Goal: Task Accomplishment & Management: Use online tool/utility

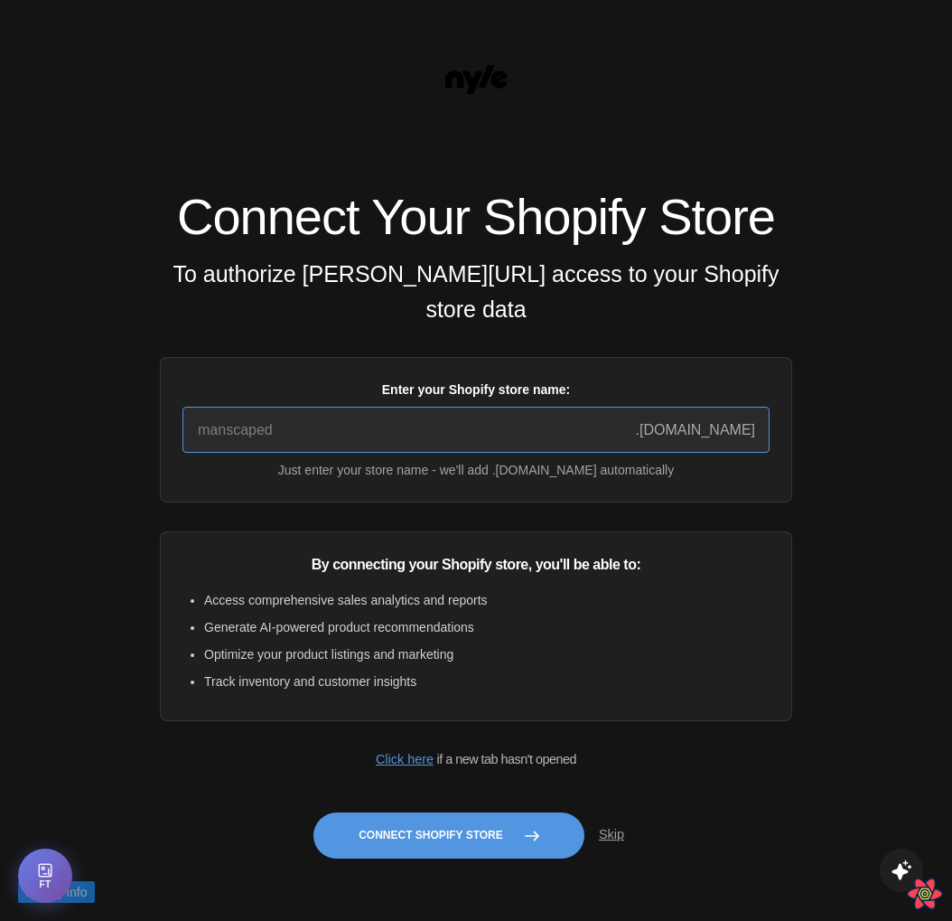
click at [318, 453] on input "Enter your Shopify store name:" at bounding box center [475, 430] width 587 height 46
type input "quickstart-36f922e9"
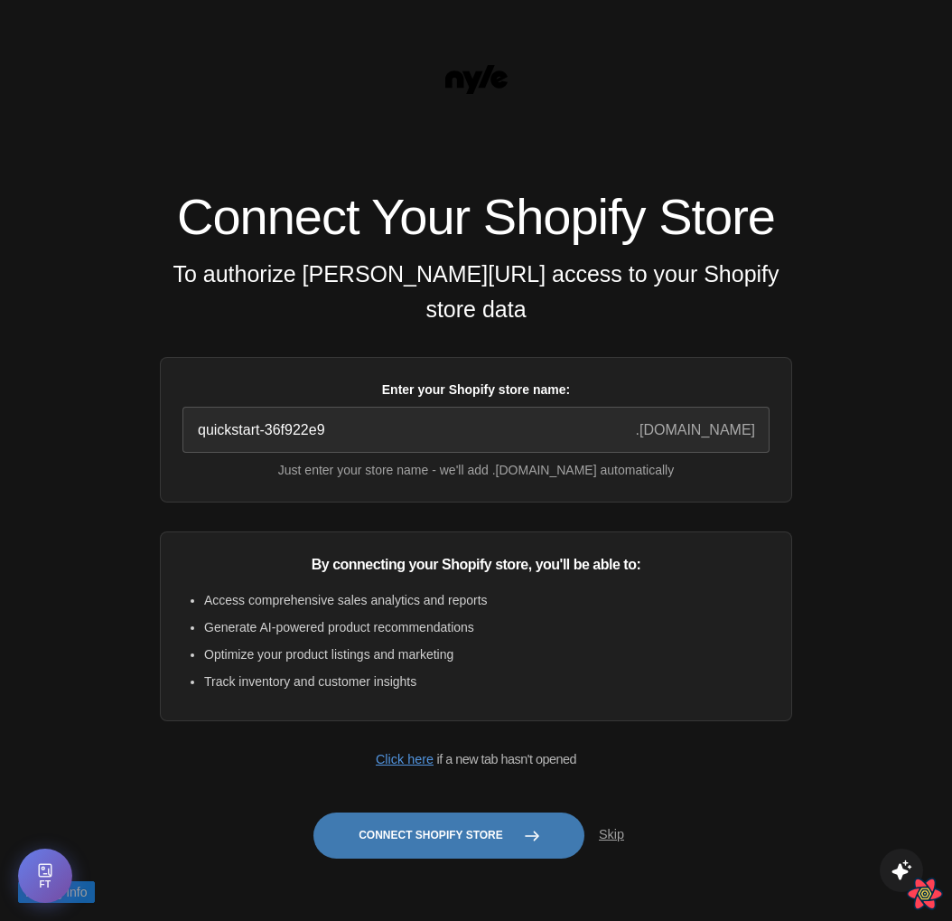
click at [495, 858] on button "Connect Shopify Store" at bounding box center [448, 835] width 271 height 46
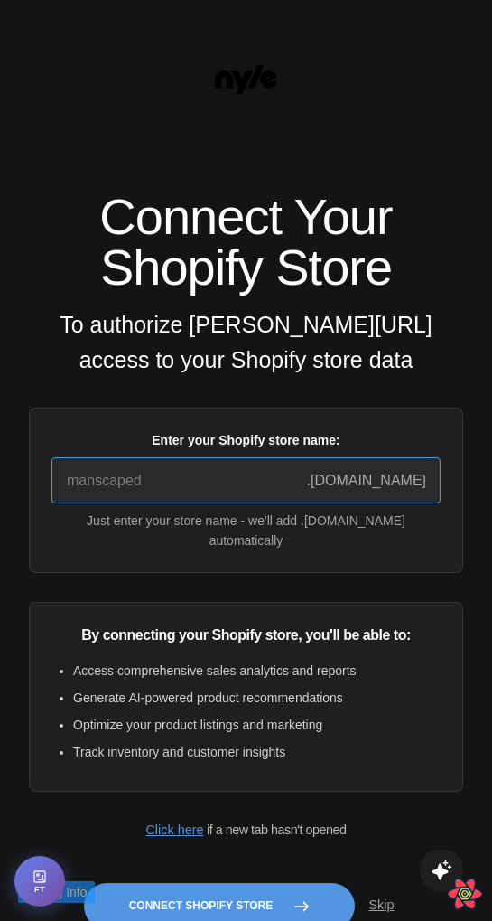
click at [154, 481] on input "Enter your Shopify store name:" at bounding box center [245, 480] width 389 height 46
type input "quickstart-36f922e9"
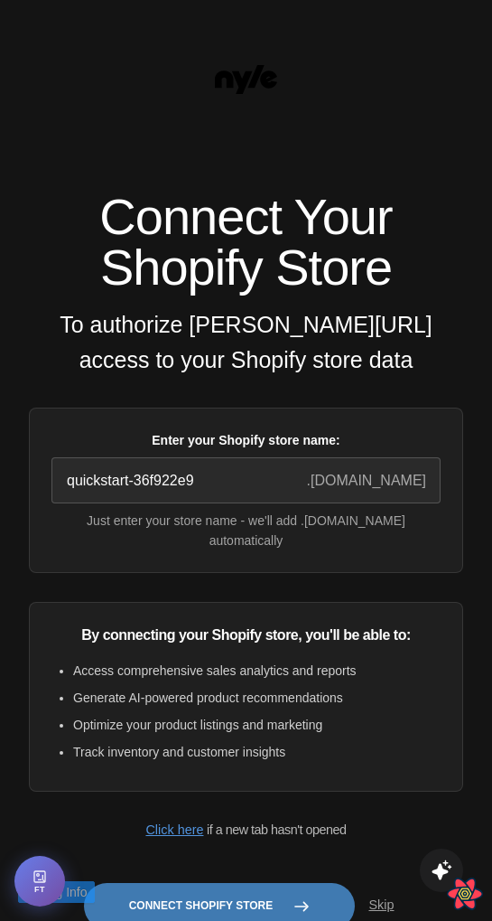
click at [197, 908] on button "Connect Shopify Store" at bounding box center [219, 906] width 271 height 46
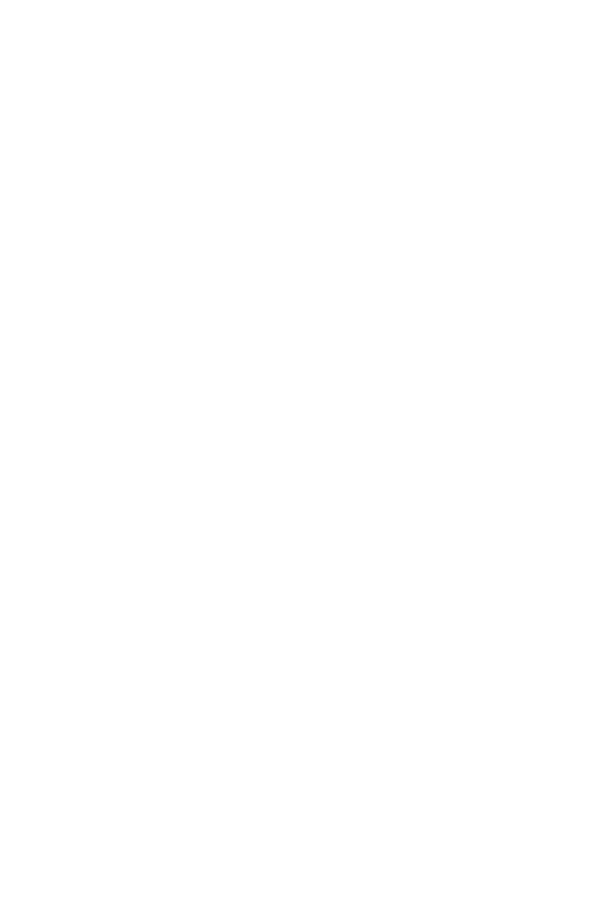
click at [359, 7] on html at bounding box center [296, 3] width 592 height 7
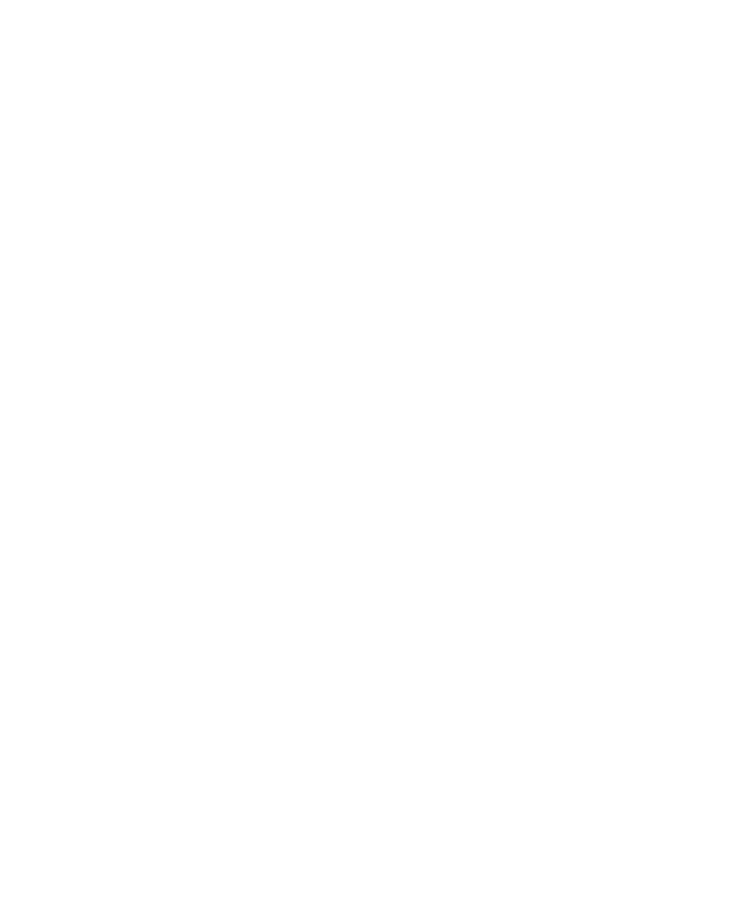
click at [181, 7] on html at bounding box center [378, 3] width 756 height 7
